Goal: Information Seeking & Learning: Check status

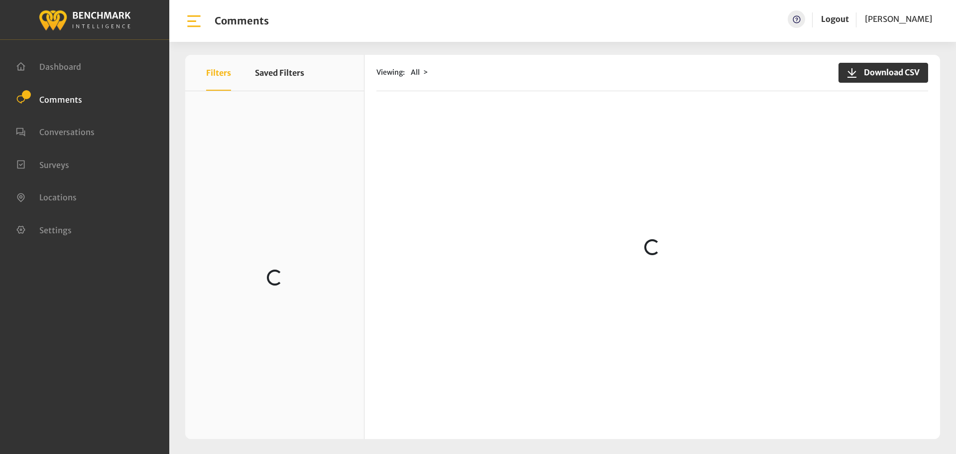
scroll to position [199, 0]
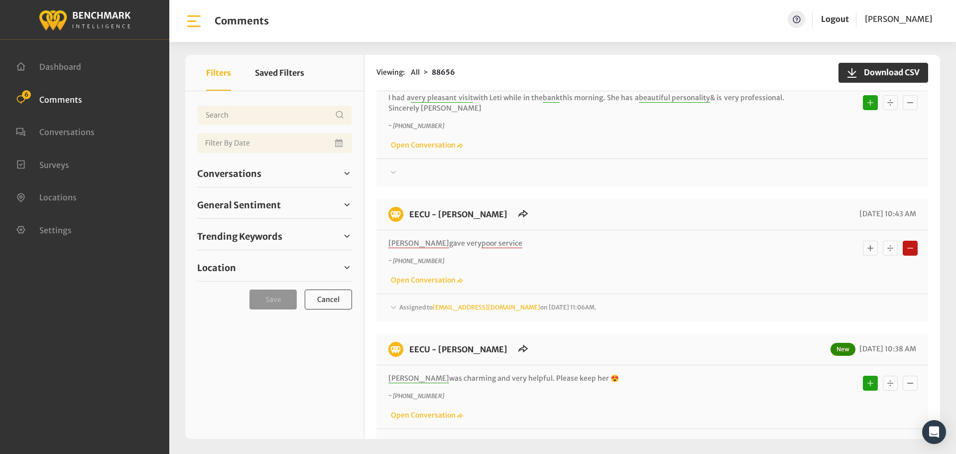
scroll to position [199, 0]
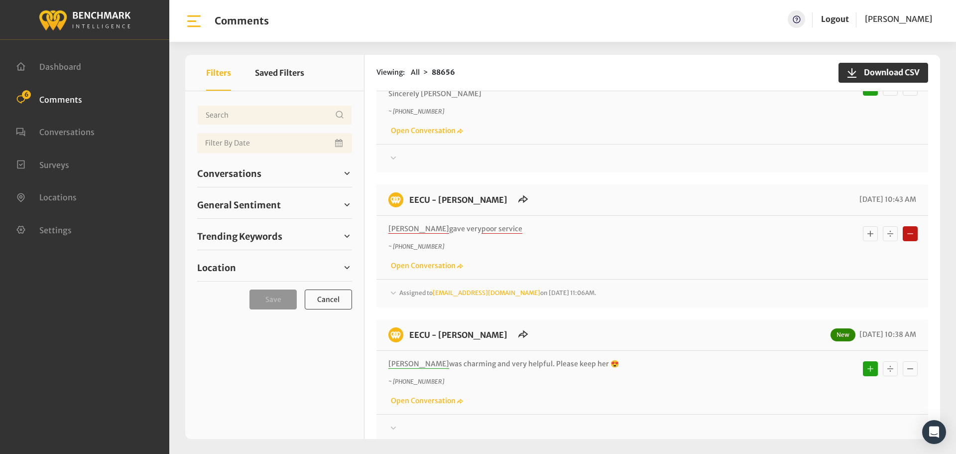
click at [406, 291] on span "Assigned to [EMAIL_ADDRESS][DOMAIN_NAME] on [DATE] 11:06AM." at bounding box center [497, 292] width 197 height 7
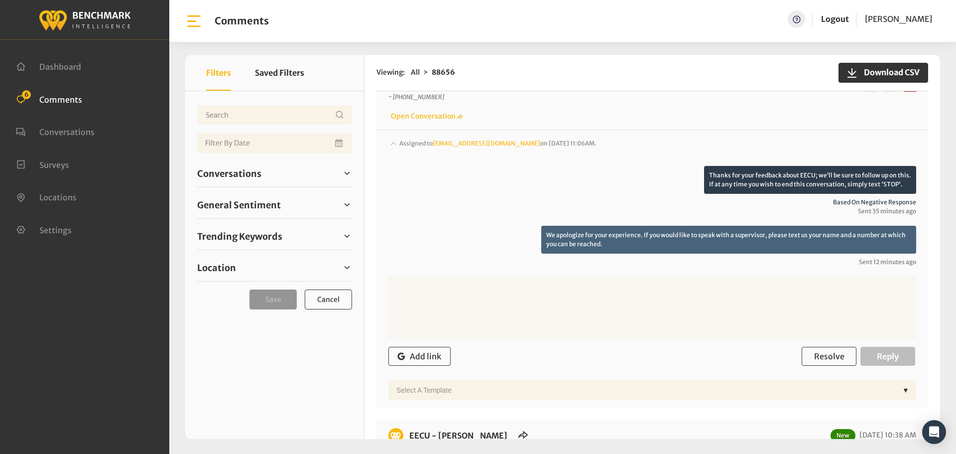
scroll to position [249, 0]
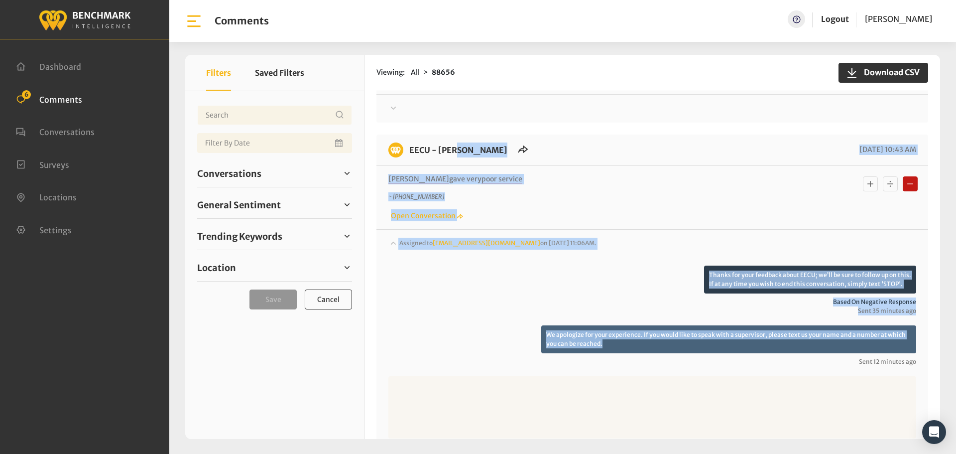
drag, startPoint x: 605, startPoint y: 344, endPoint x: 408, endPoint y: 147, distance: 278.5
click at [408, 147] on div "EECU - Selma Branch 09/19/2025 10:43 AM Regina gave very poor service ~ +155930…" at bounding box center [652, 320] width 552 height 373
copy div "EECU - Selma Branch 09/19/2025 10:43 AM Regina gave very poor service ~ +155930…"
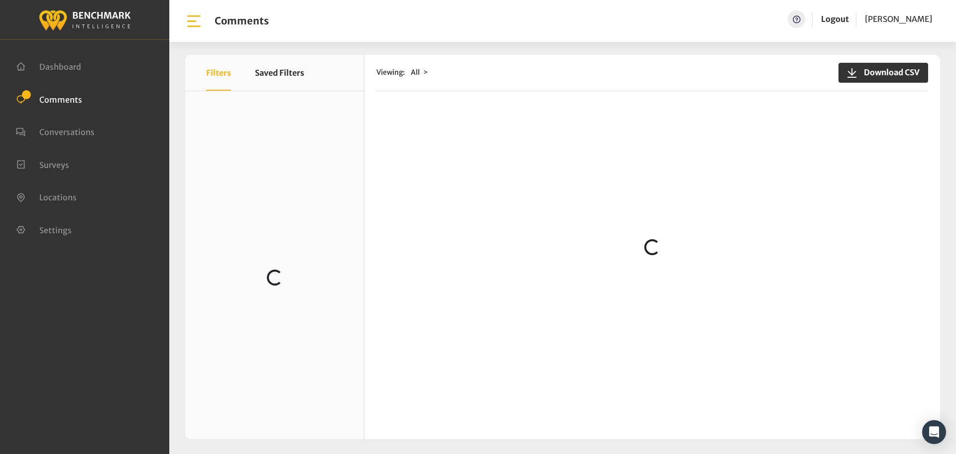
scroll to position [348, 0]
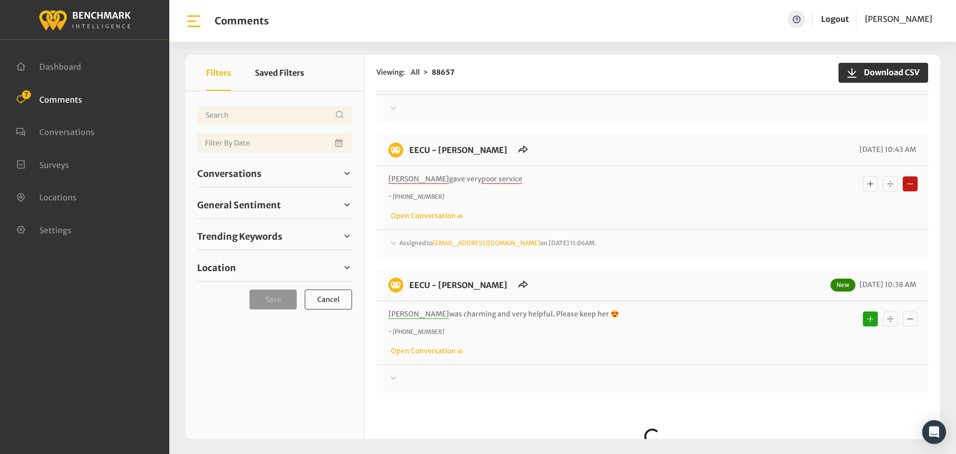
scroll to position [398, 0]
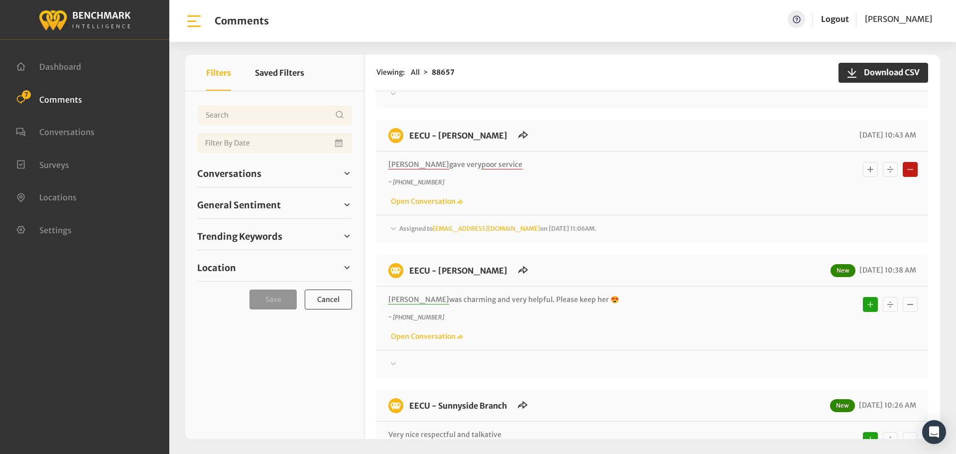
click at [419, 231] on span "Assigned to [EMAIL_ADDRESS][DOMAIN_NAME] on [DATE] 11:06AM." at bounding box center [497, 228] width 197 height 7
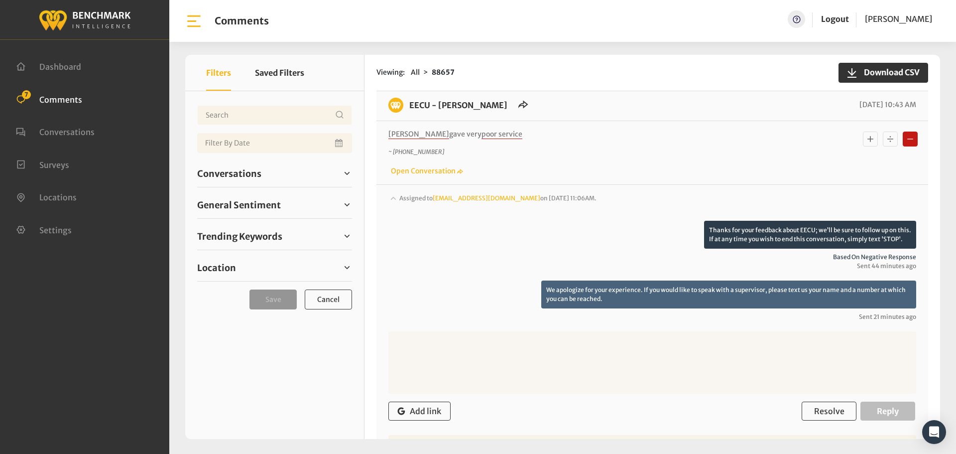
scroll to position [597, 0]
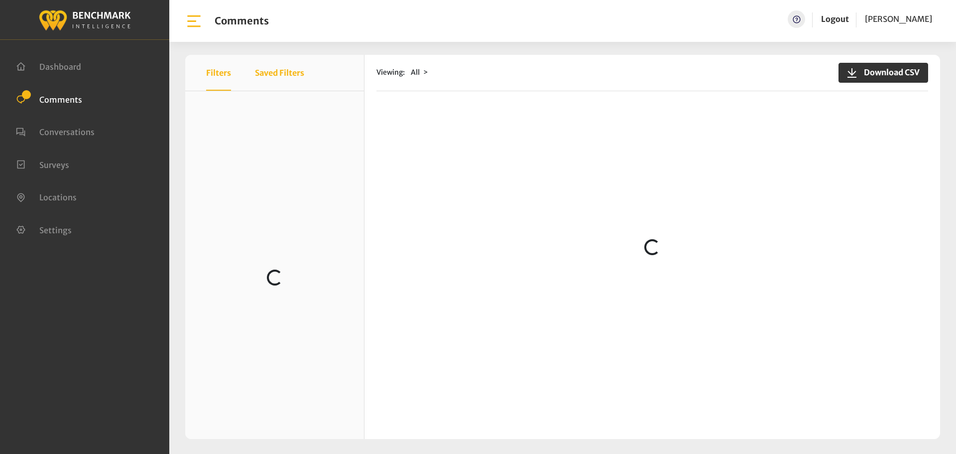
scroll to position [676, 0]
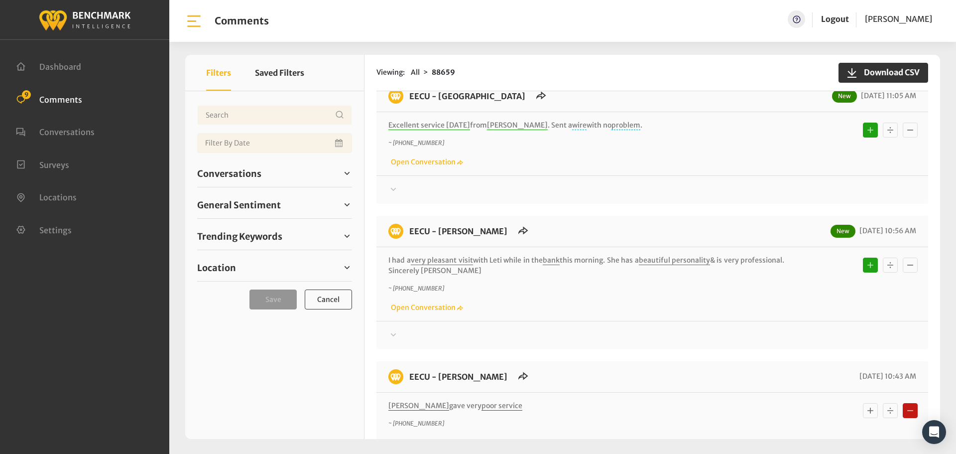
scroll to position [676, 0]
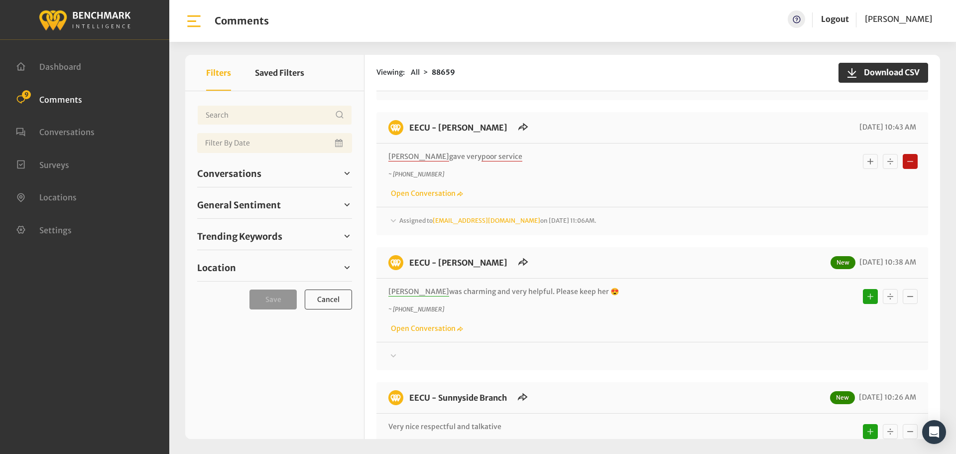
click at [409, 222] on span "Assigned to [EMAIL_ADDRESS][DOMAIN_NAME] on [DATE] 11:06AM." at bounding box center [497, 220] width 197 height 7
